Goal: Task Accomplishment & Management: Manage account settings

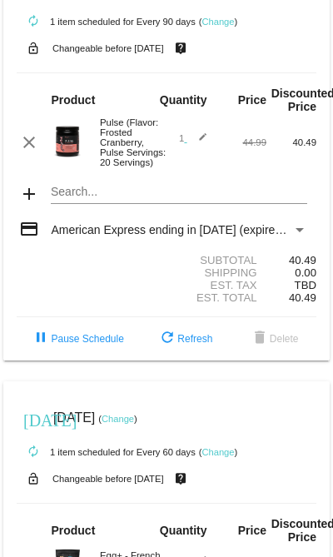
scroll to position [55, 0]
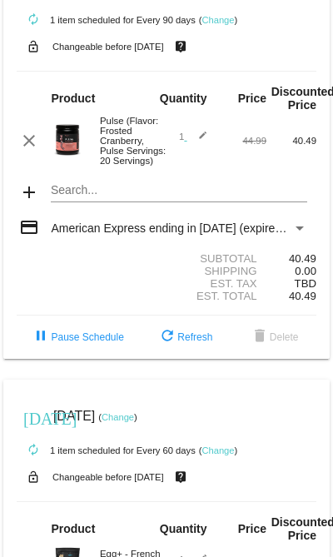
click at [134, 422] on link "Change" at bounding box center [118, 417] width 32 height 10
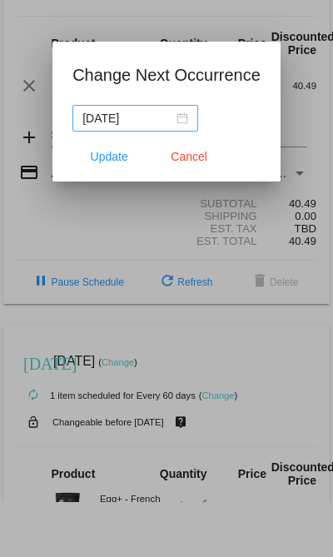
click at [165, 120] on div "[DATE]" at bounding box center [135, 118] width 106 height 18
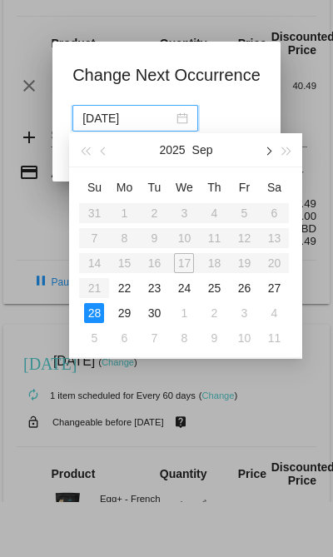
click at [272, 151] on button "button" at bounding box center [268, 149] width 18 height 33
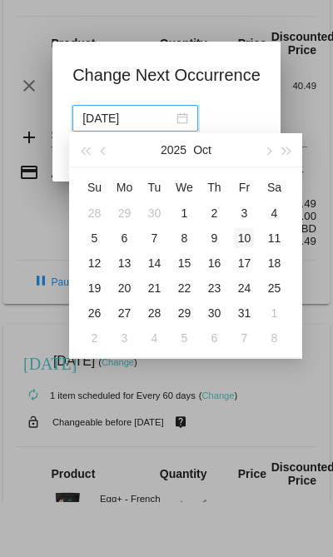
click at [241, 243] on div "10" at bounding box center [244, 238] width 20 height 20
type input "[DATE]"
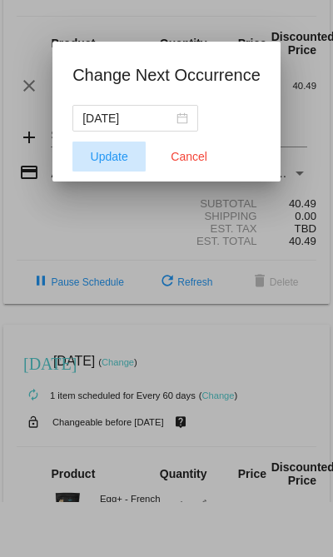
click at [103, 161] on span "Update" at bounding box center [109, 156] width 37 height 13
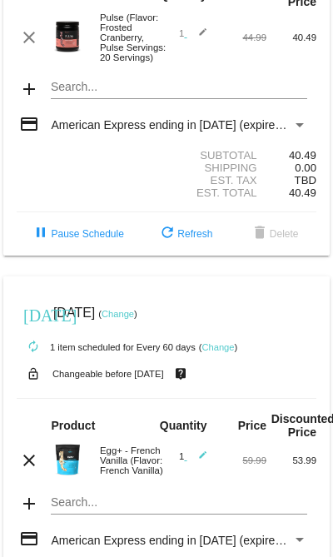
scroll to position [313, 0]
